Goal: Task Accomplishment & Management: Complete application form

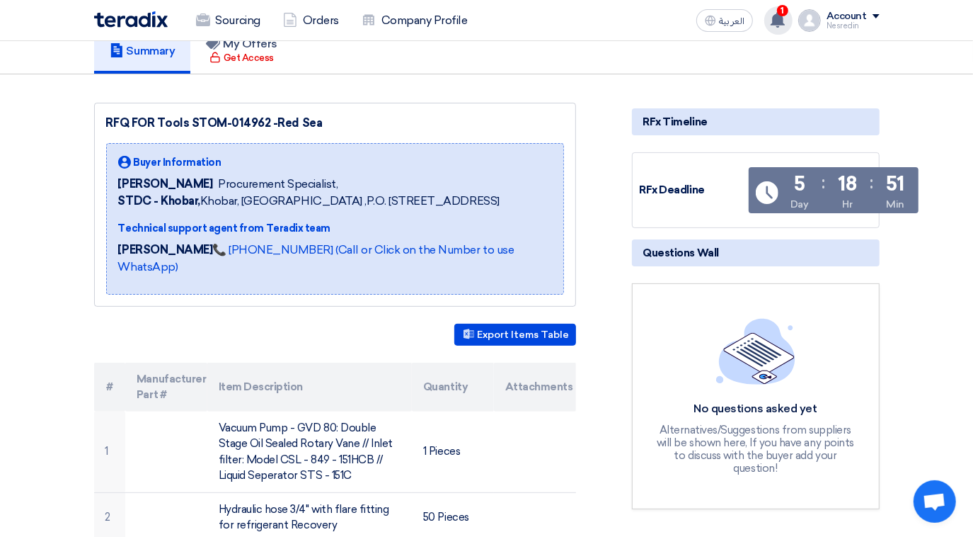
click at [670, 16] on use at bounding box center [778, 20] width 14 height 16
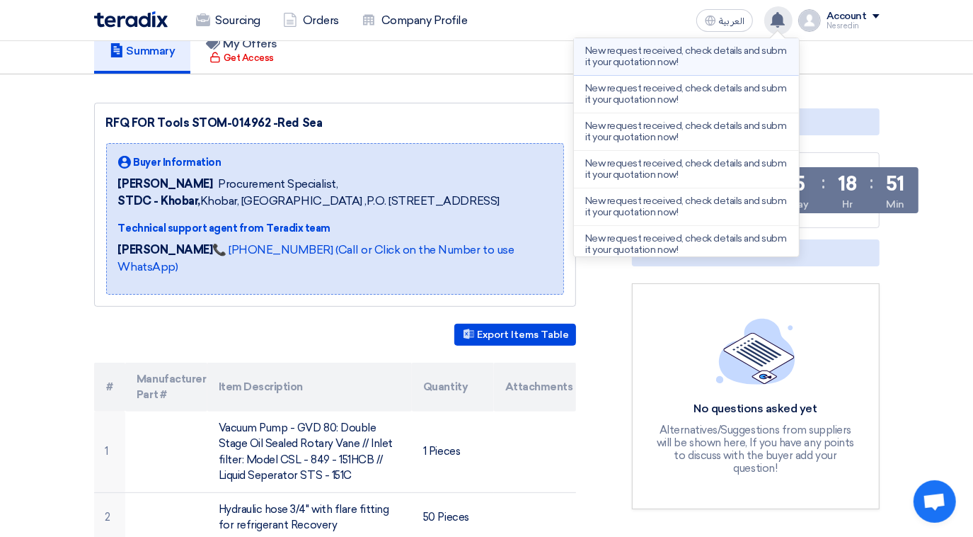
click at [646, 59] on p "New request received, check details and submit your quotation now!" at bounding box center [686, 56] width 202 height 23
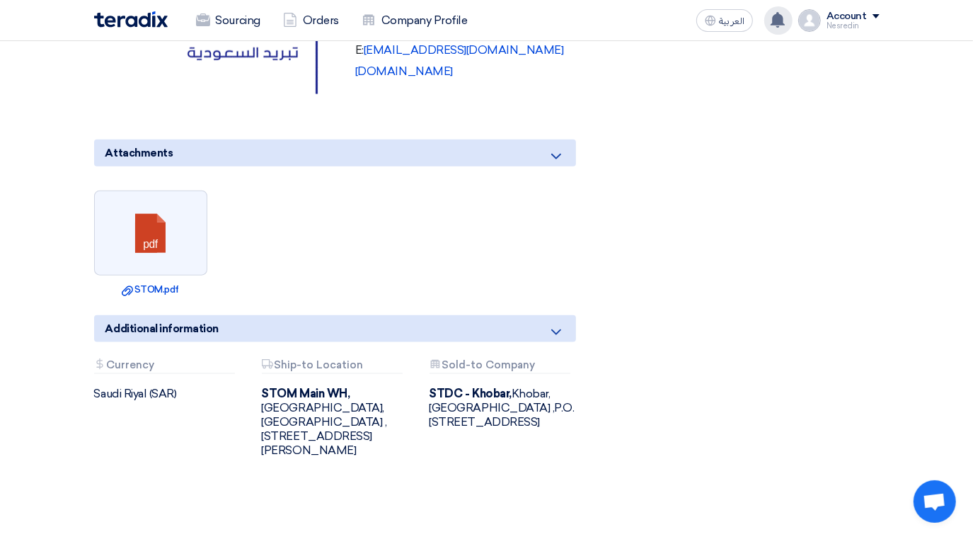
scroll to position [981, 0]
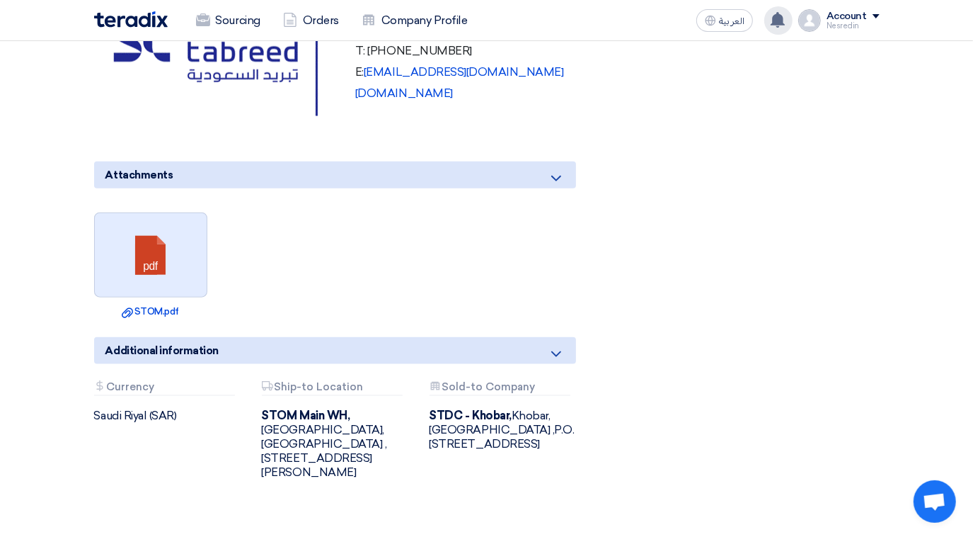
click at [138, 258] on link at bounding box center [151, 255] width 113 height 85
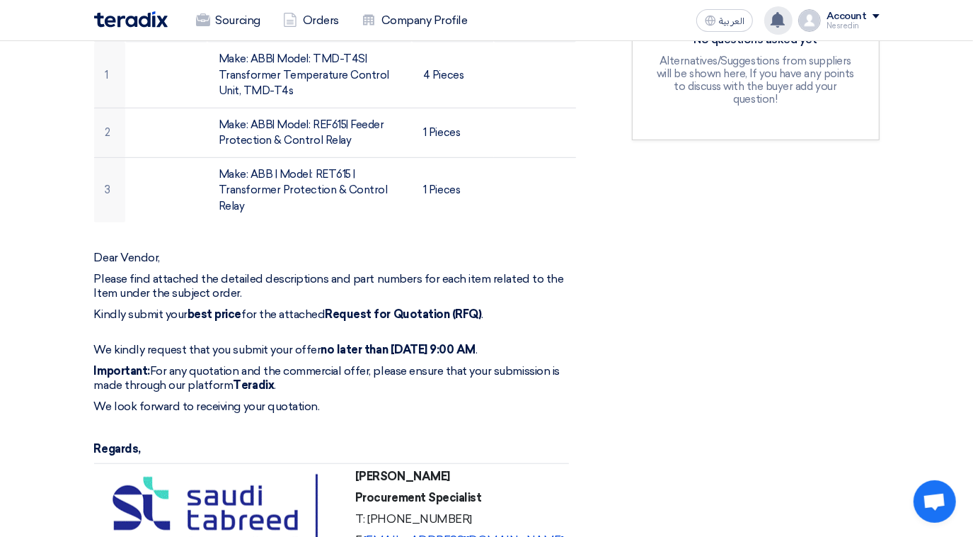
scroll to position [338, 0]
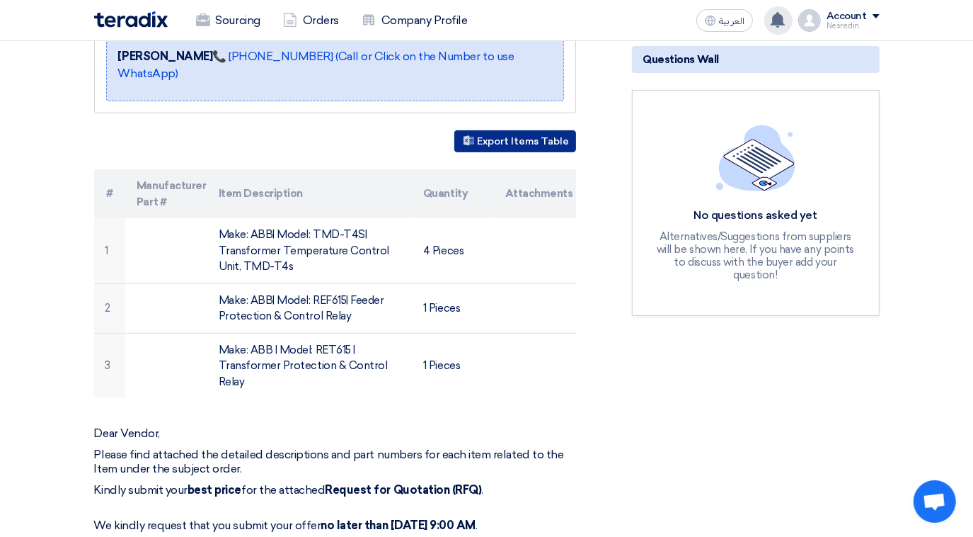
click at [519, 141] on button "Export Items Table" at bounding box center [516, 141] width 122 height 22
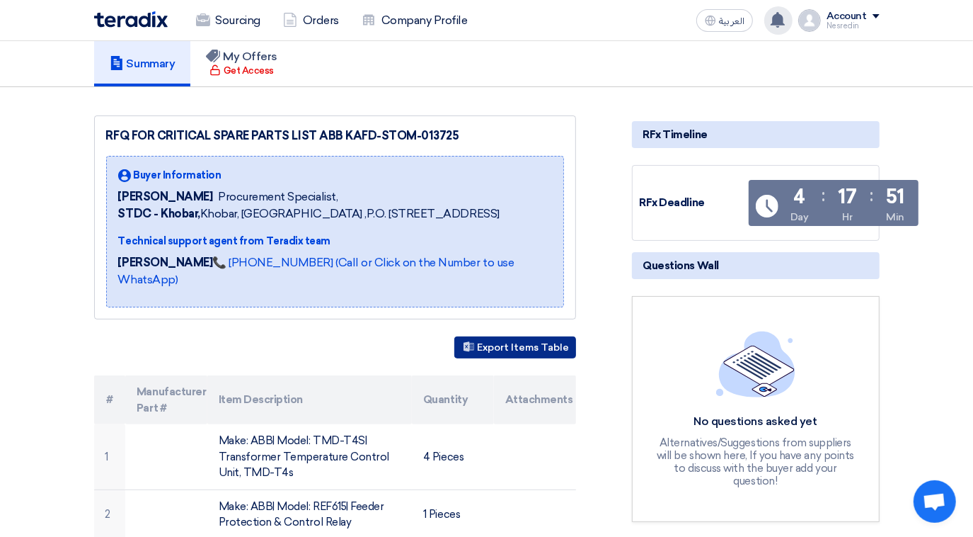
scroll to position [0, 0]
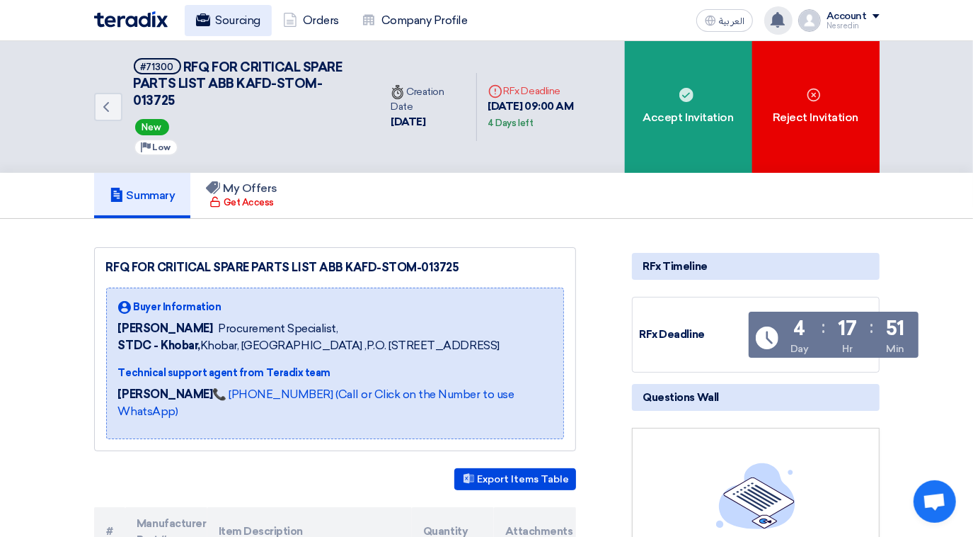
click at [221, 25] on link "Sourcing" at bounding box center [228, 20] width 87 height 31
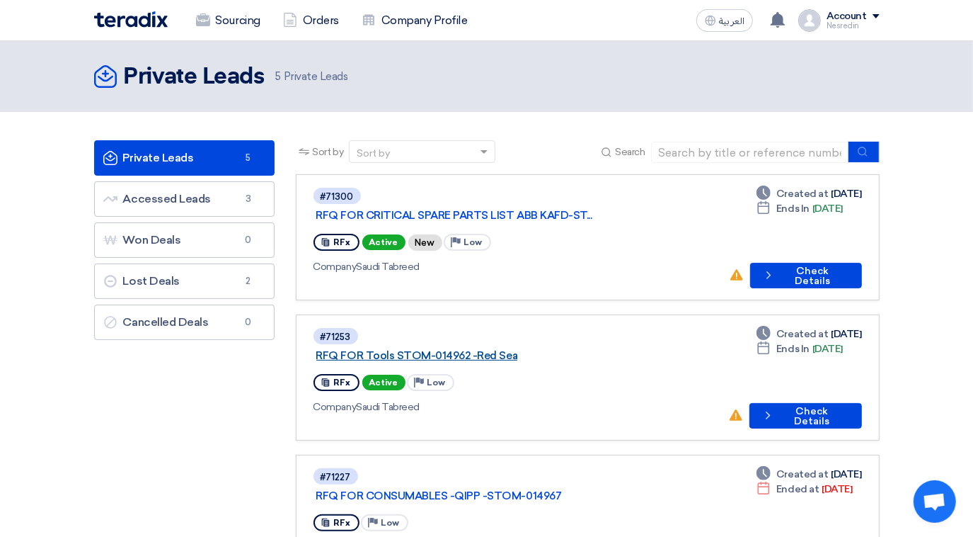
click at [450, 349] on link "RFQ FOR Tools STOM-014962 -Red Sea" at bounding box center [493, 355] width 354 height 13
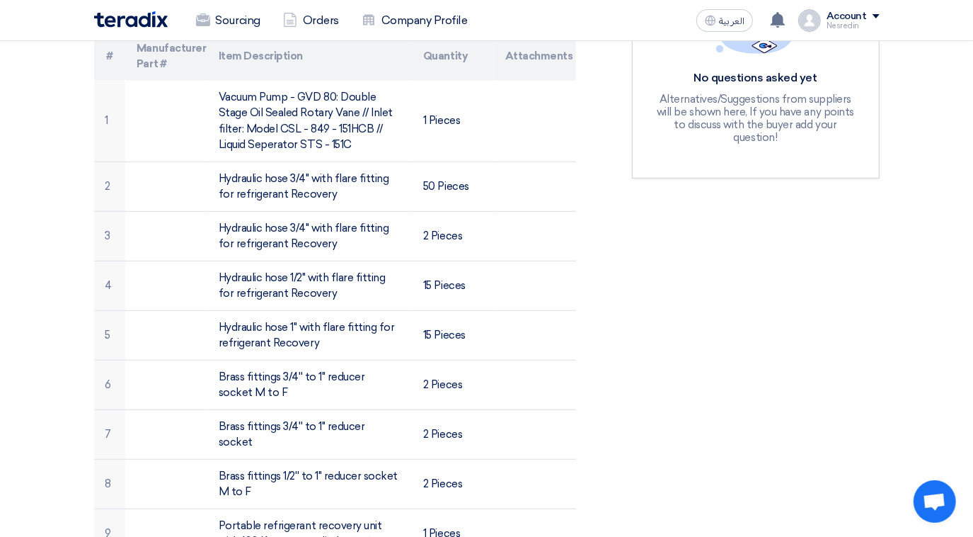
scroll to position [193, 0]
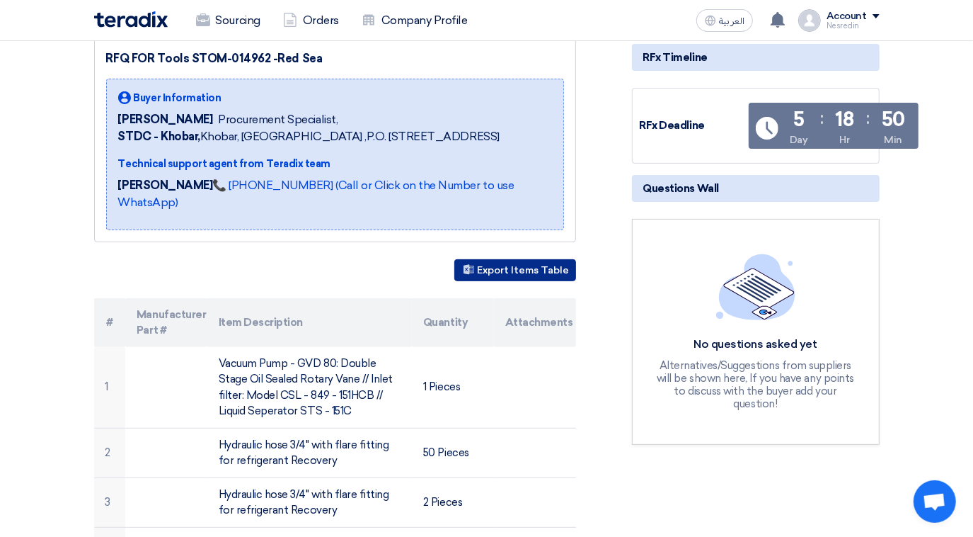
click at [513, 263] on button "Export Items Table" at bounding box center [516, 270] width 122 height 22
click at [230, 23] on link "Sourcing" at bounding box center [228, 20] width 87 height 31
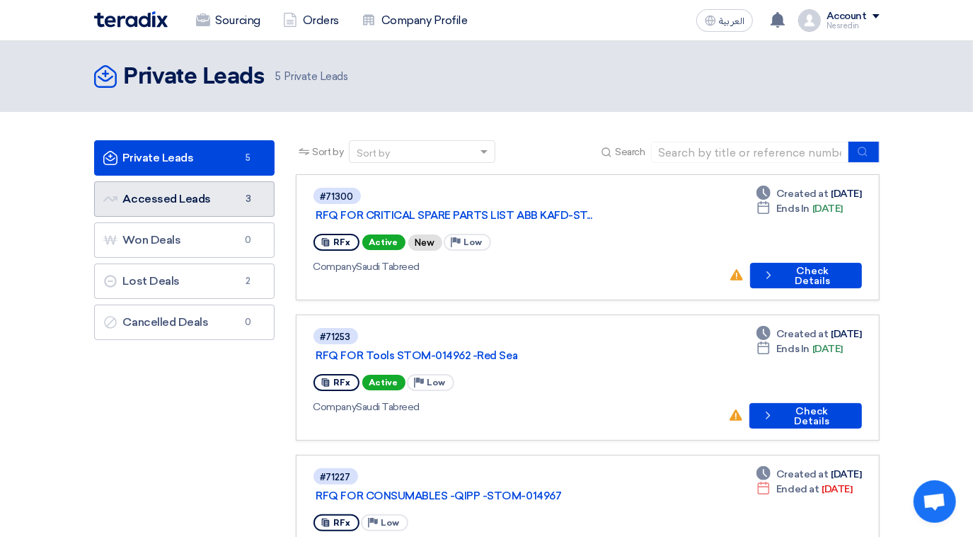
click at [187, 202] on link "Accessed Leads Accessed Leads 3" at bounding box center [184, 198] width 181 height 35
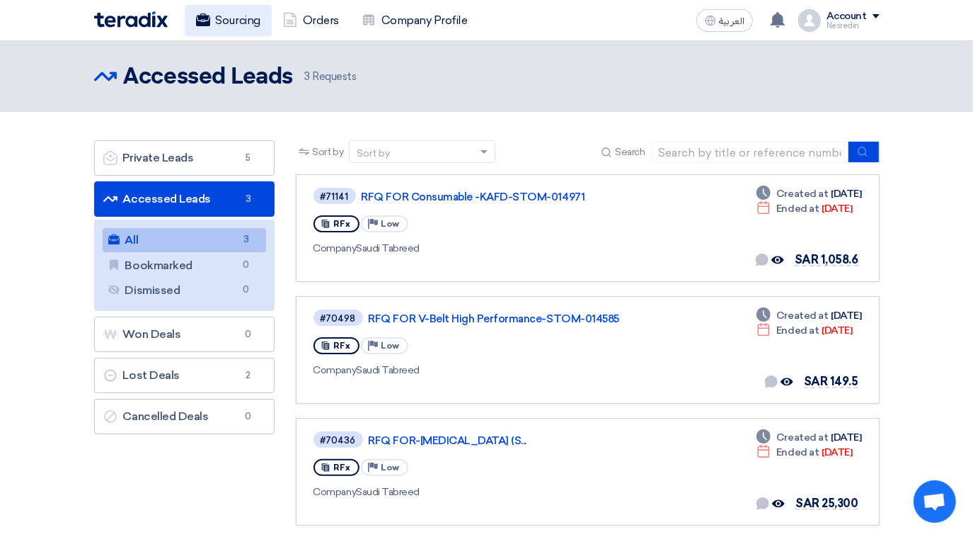
click at [228, 20] on link "Sourcing" at bounding box center [228, 20] width 87 height 31
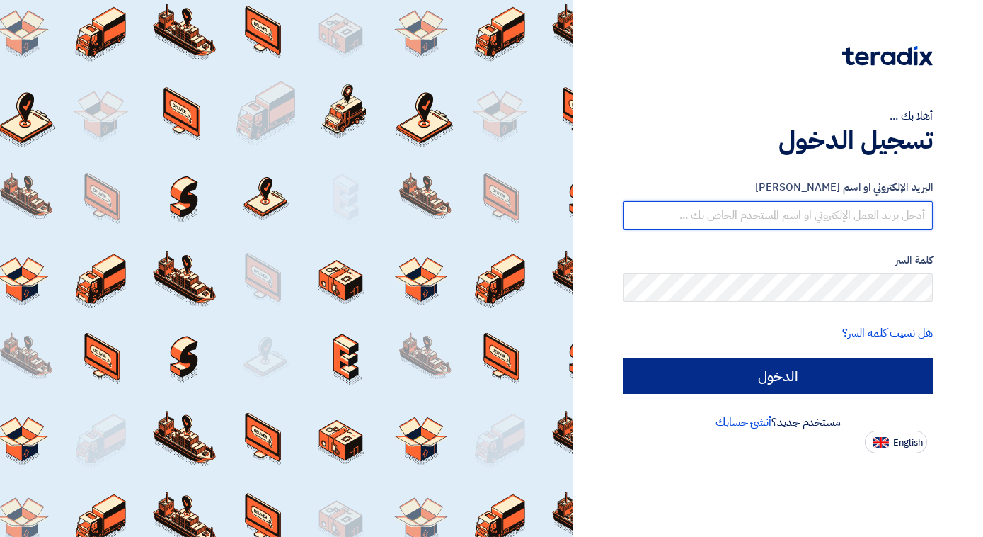
type input "[EMAIL_ADDRESS][DOMAIN_NAME]"
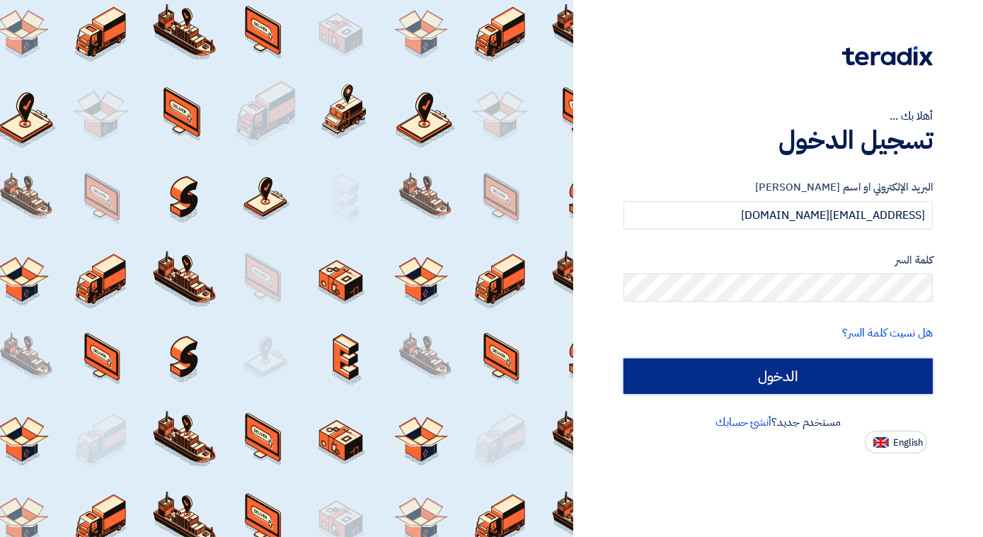
click at [768, 381] on input "الدخول" at bounding box center [778, 375] width 309 height 35
type input "Sign in"
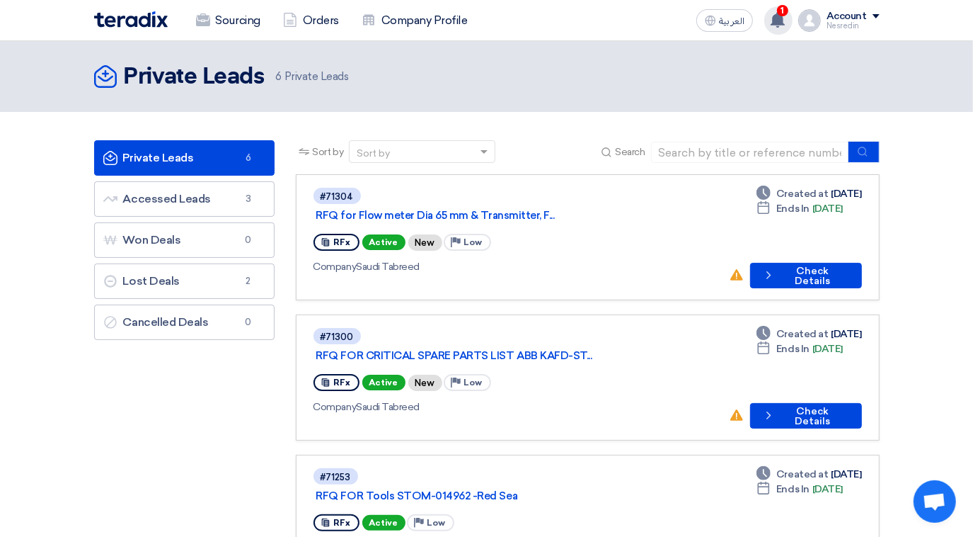
click at [782, 10] on span "1" at bounding box center [782, 10] width 11 height 11
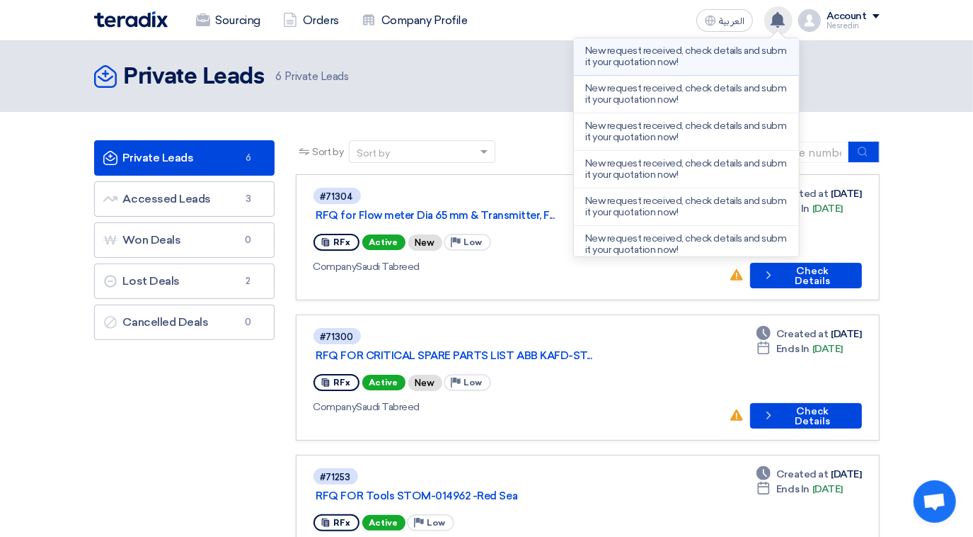
click at [697, 57] on p "New request received, check details and submit your quotation now!" at bounding box center [686, 56] width 202 height 23
